Goal: Task Accomplishment & Management: Use online tool/utility

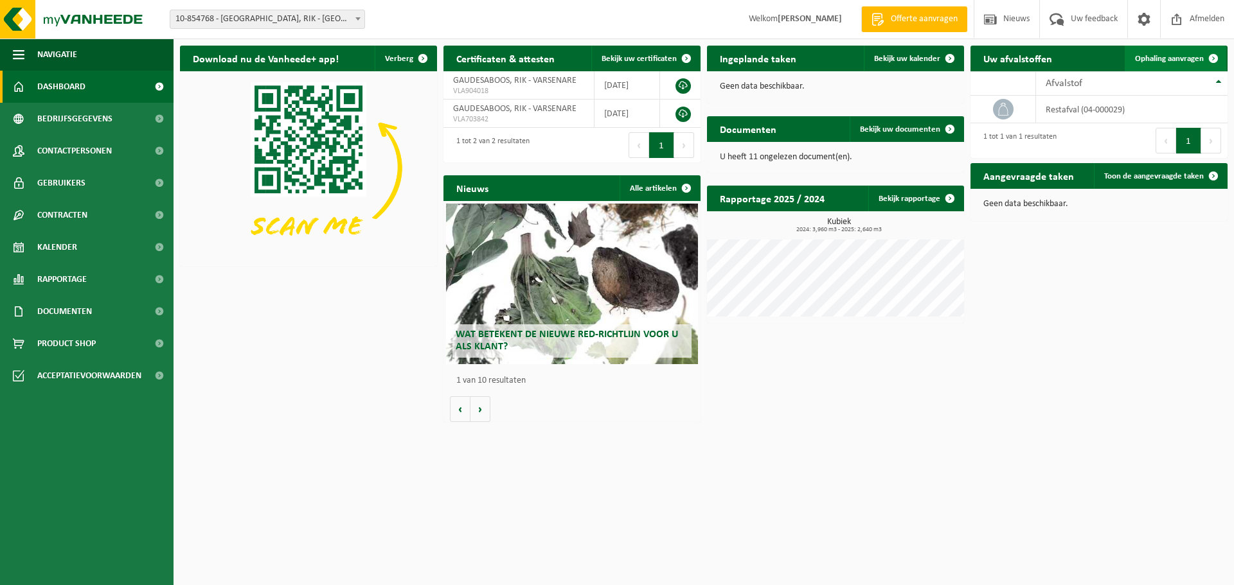
click at [1192, 55] on span "Ophaling aanvragen" at bounding box center [1169, 59] width 69 height 8
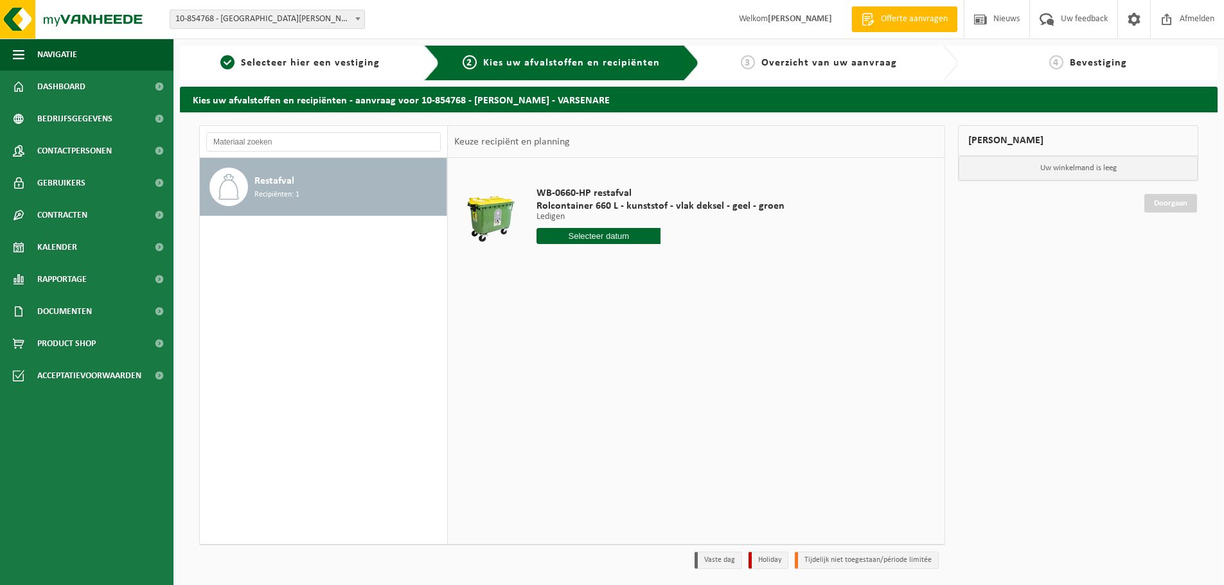
click at [590, 227] on div "WB-0660-HP restafval Rolcontainer 660 L - kunststof - vlak deksel - geel - groe…" at bounding box center [660, 218] width 261 height 89
click at [596, 236] on input "text" at bounding box center [598, 236] width 124 height 16
click at [568, 389] on div "30" at bounding box center [571, 391] width 22 height 21
type input "Van [DATE]"
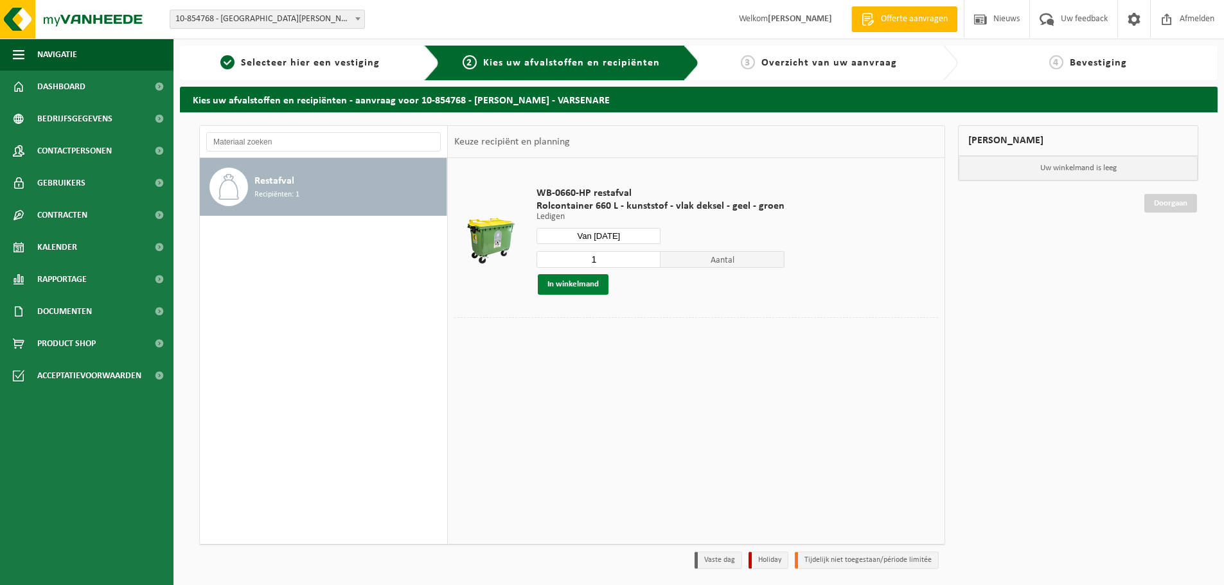
click at [590, 281] on button "In winkelmand" at bounding box center [573, 284] width 71 height 21
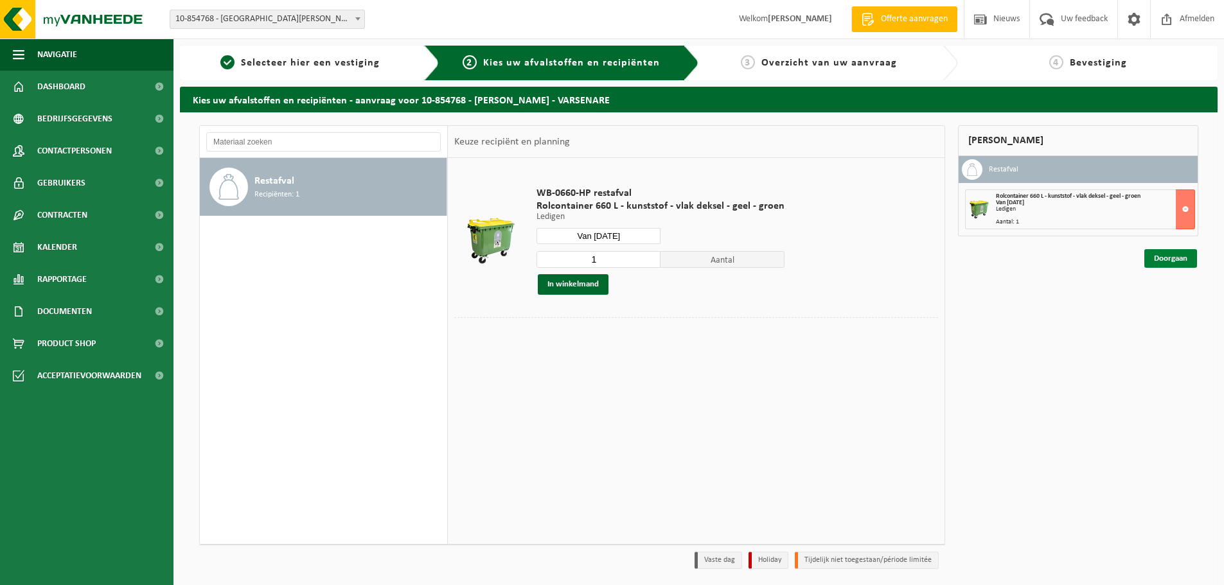
click at [1178, 257] on link "Doorgaan" at bounding box center [1170, 258] width 53 height 19
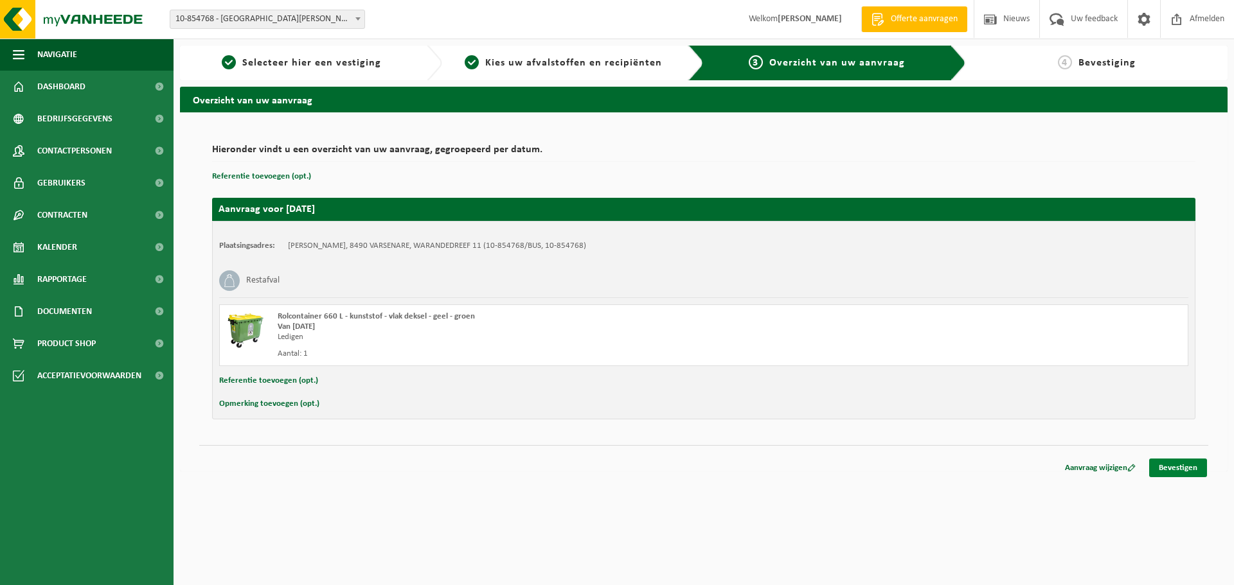
click at [1165, 466] on link "Bevestigen" at bounding box center [1178, 468] width 58 height 19
